Goal: Task Accomplishment & Management: Use online tool/utility

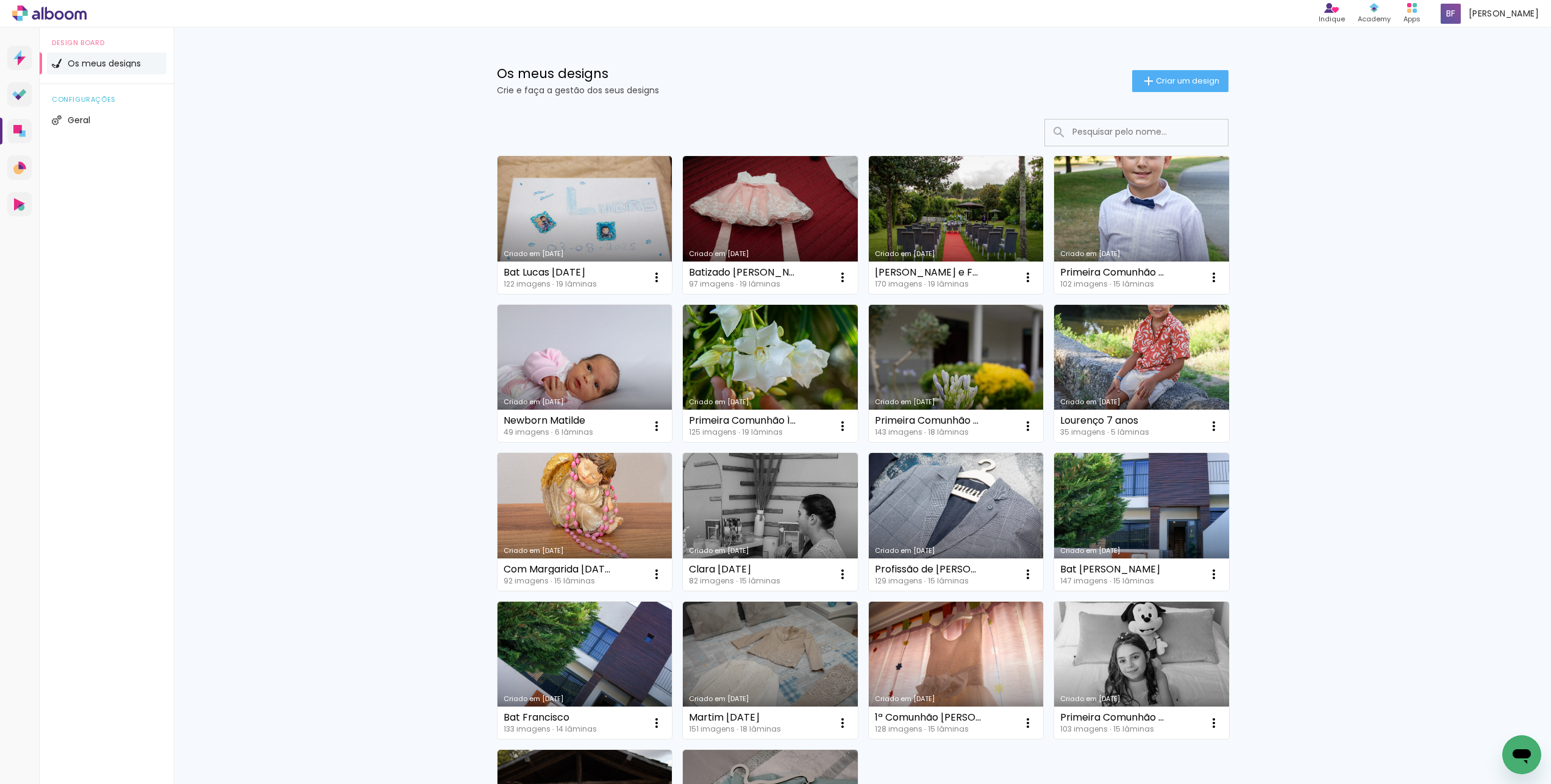
click at [70, 17] on icon at bounding box center [49, 13] width 74 height 16
click at [17, 94] on icon at bounding box center [15, 94] width 6 height 6
click at [967, 216] on link "Criado em [DATE]" at bounding box center [956, 225] width 175 height 138
